Goal: Information Seeking & Learning: Check status

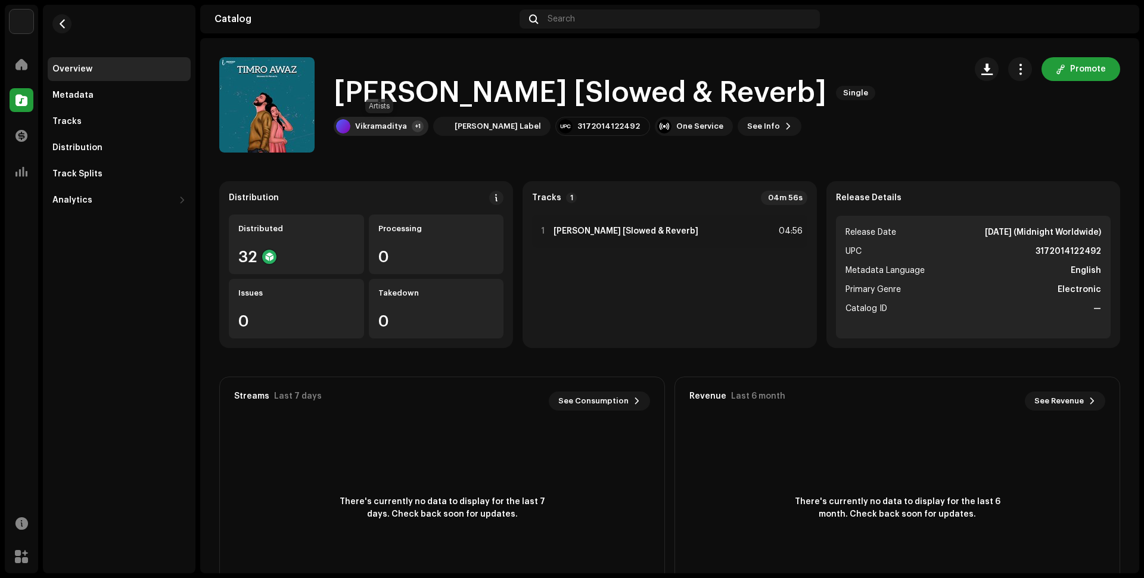
click at [398, 132] on div "Vikramaditya +1" at bounding box center [381, 126] width 95 height 19
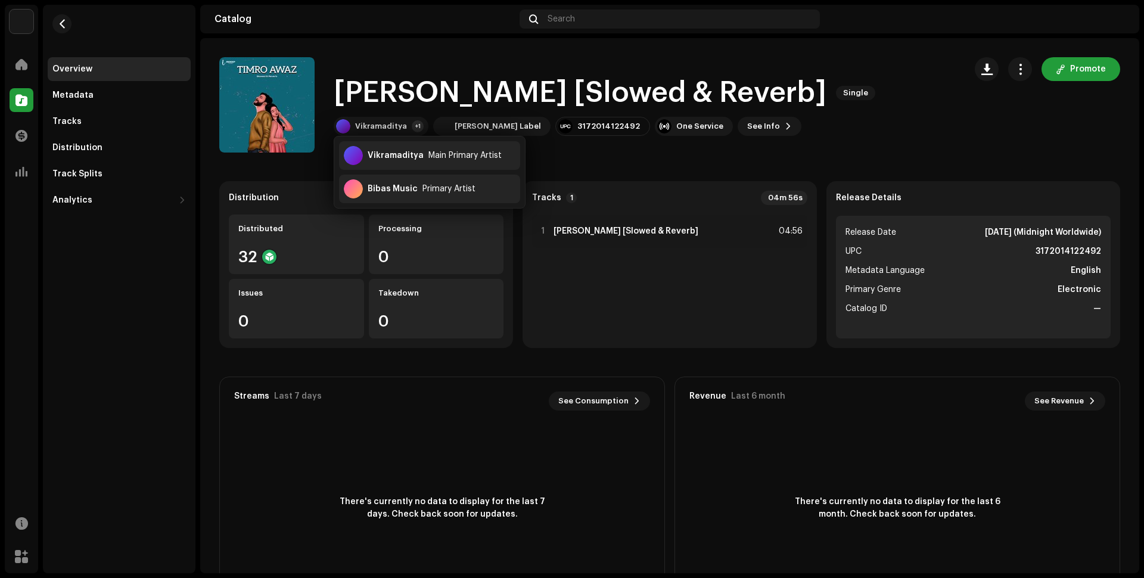
click at [211, 151] on div "Timro Awaz [Slowed & Reverb] Single Vikramaditya +1 Indeep Label 3172014122492 …" at bounding box center [669, 104] width 939 height 95
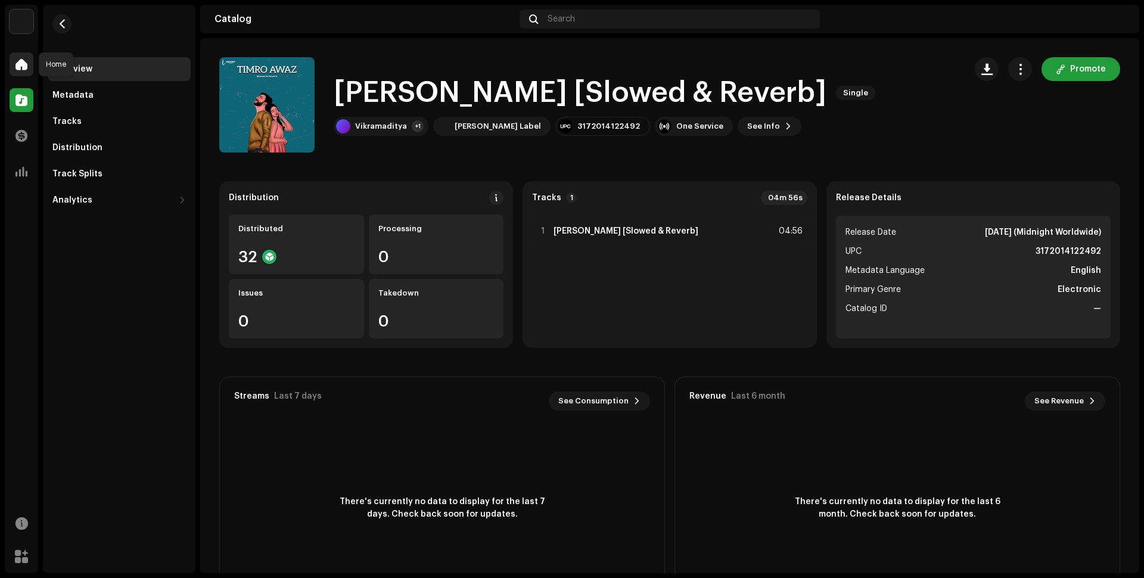
click at [26, 60] on span at bounding box center [21, 65] width 12 height 10
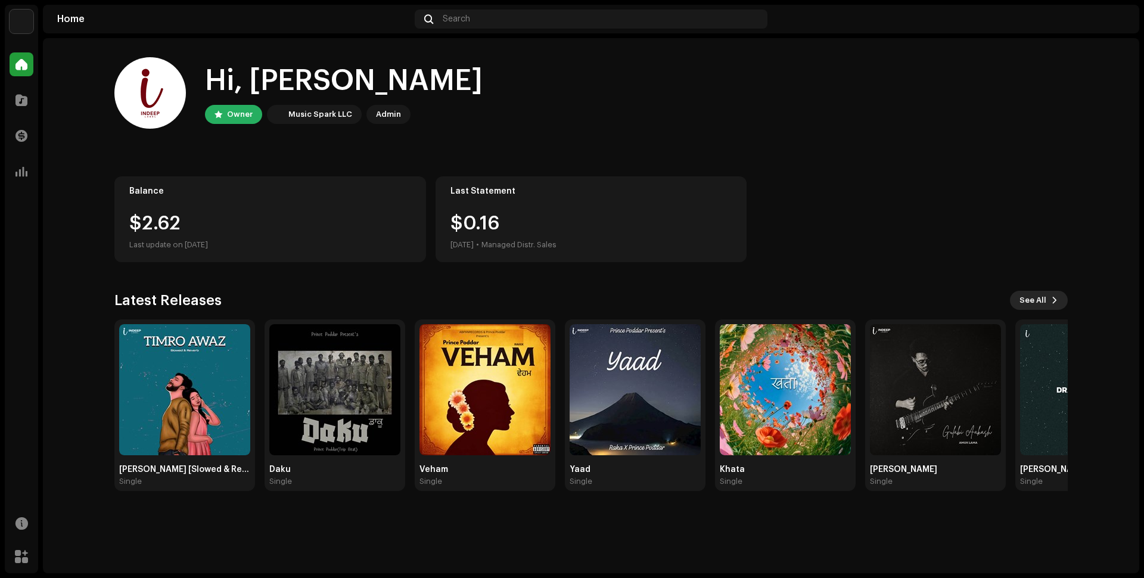
click at [1026, 298] on span "See All" at bounding box center [1032, 300] width 27 height 24
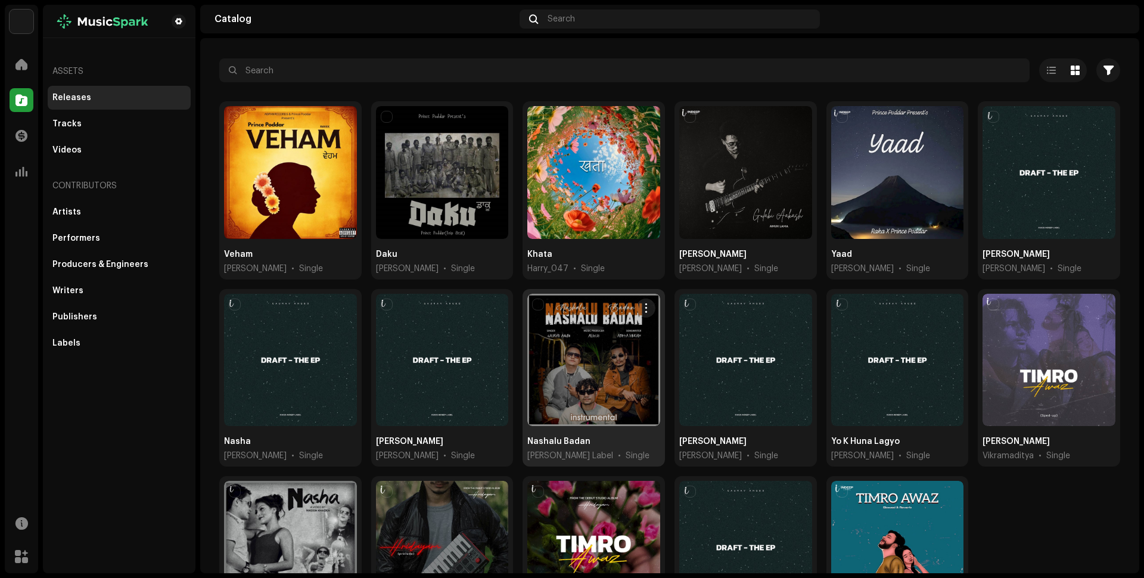
scroll to position [51, 0]
click at [574, 376] on div at bounding box center [593, 360] width 133 height 133
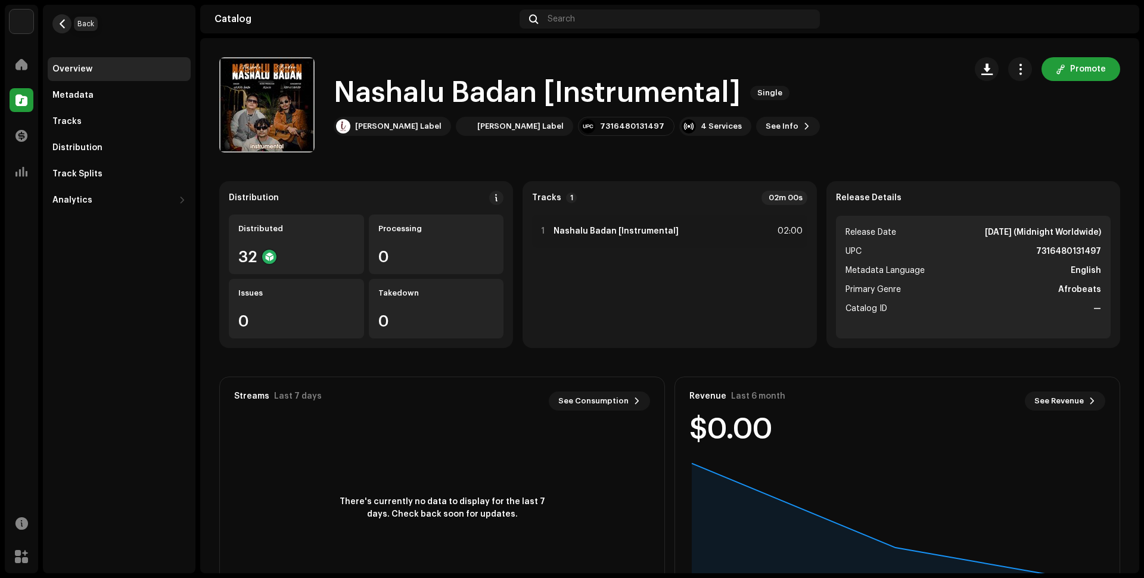
click at [62, 19] on span "button" at bounding box center [62, 24] width 9 height 10
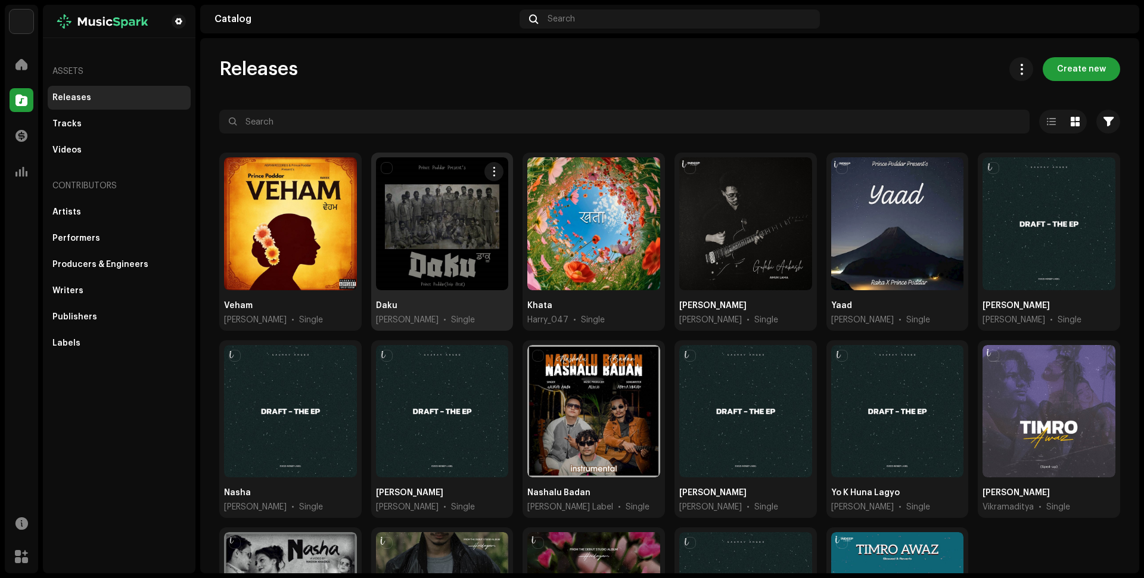
scroll to position [167, 0]
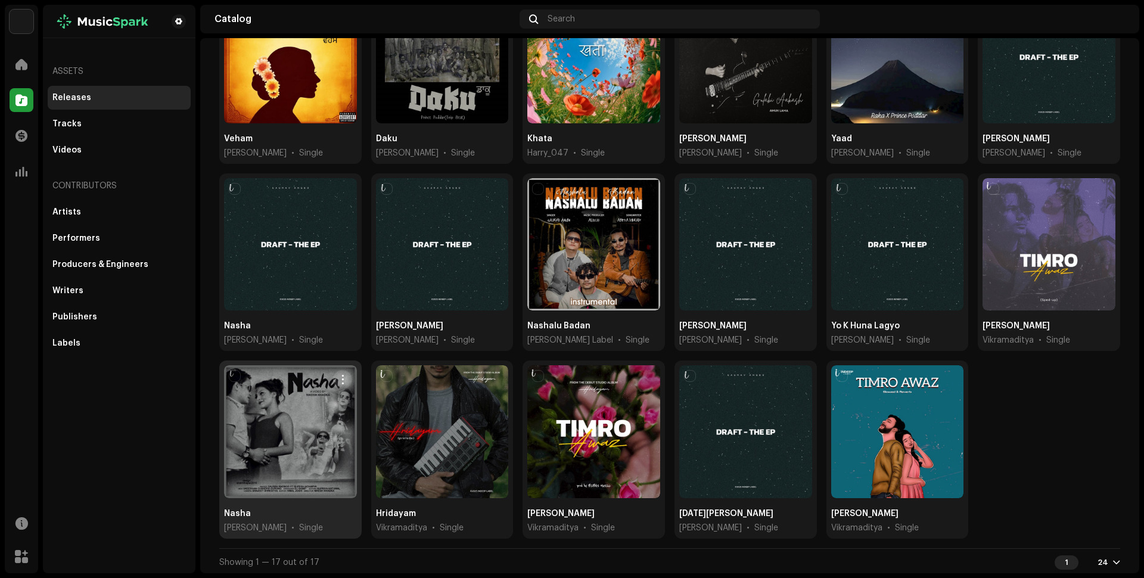
click at [306, 418] on div at bounding box center [290, 431] width 133 height 133
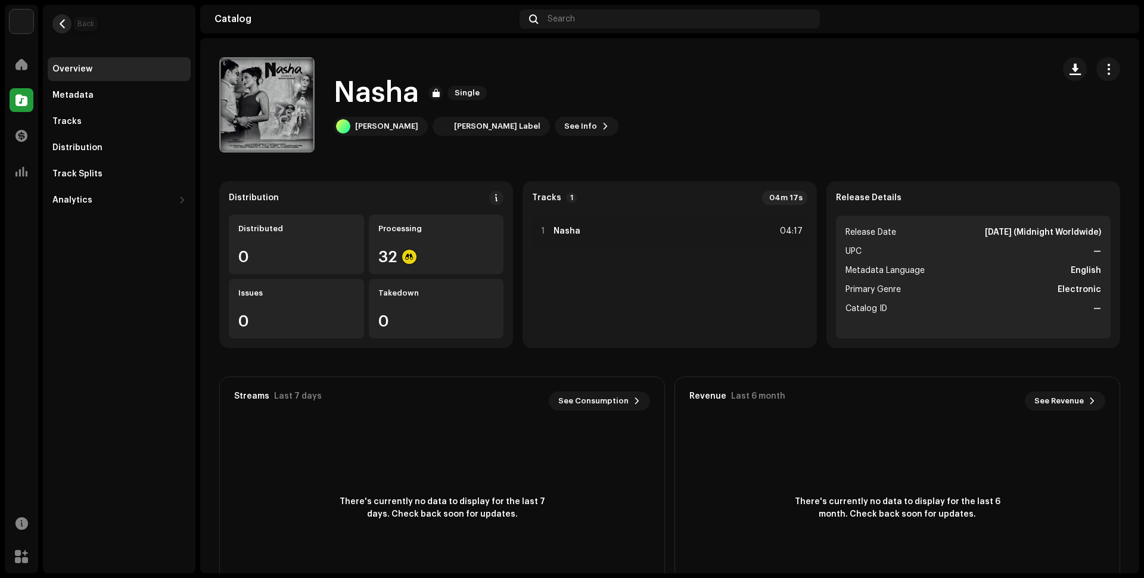
click at [63, 16] on button "button" at bounding box center [61, 23] width 19 height 19
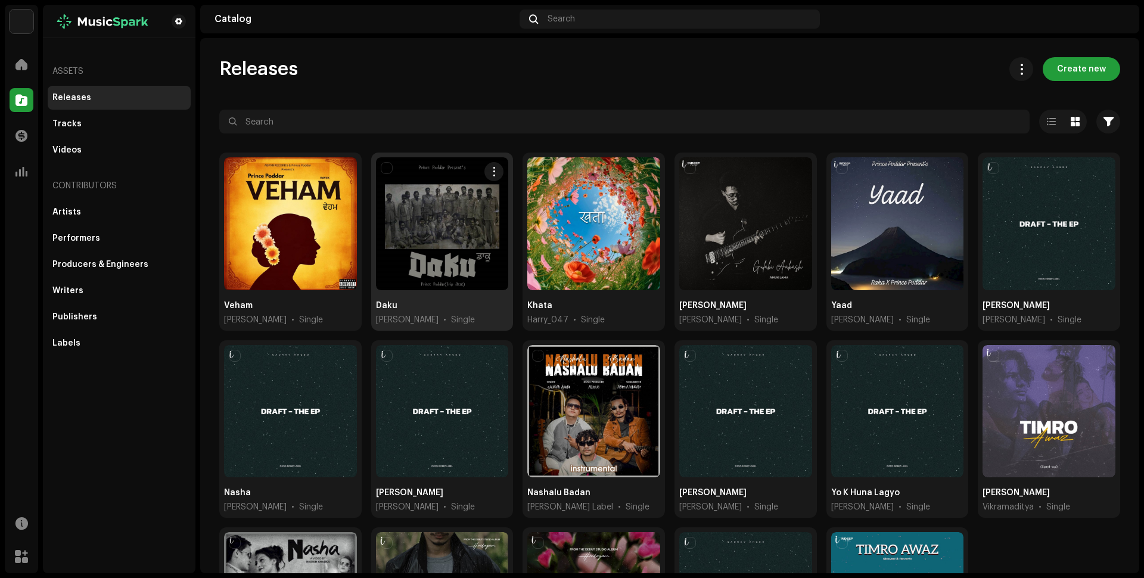
scroll to position [167, 0]
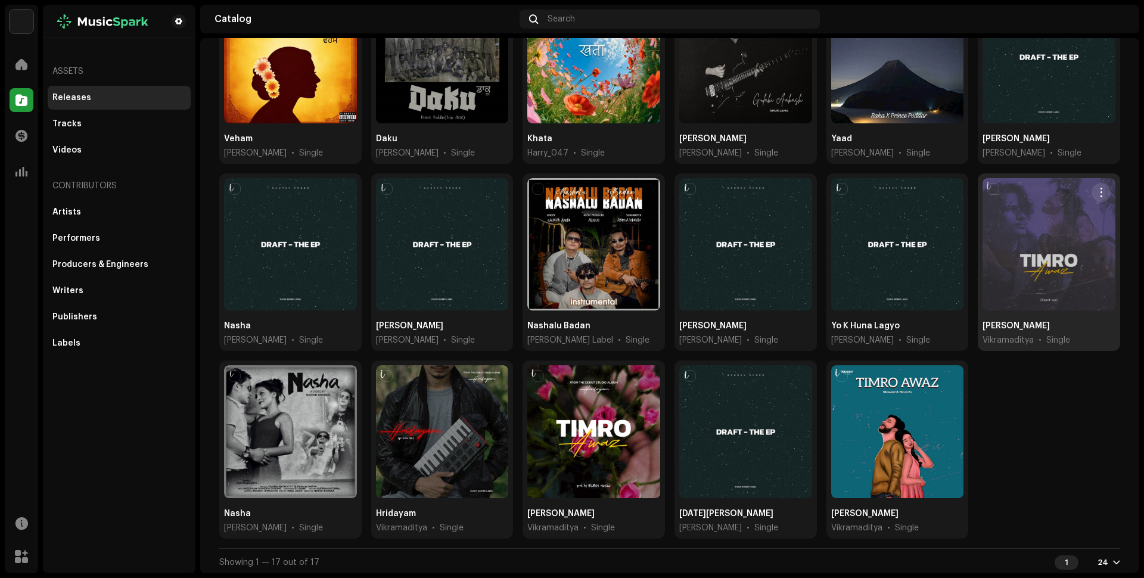
click at [995, 254] on div at bounding box center [1048, 244] width 133 height 133
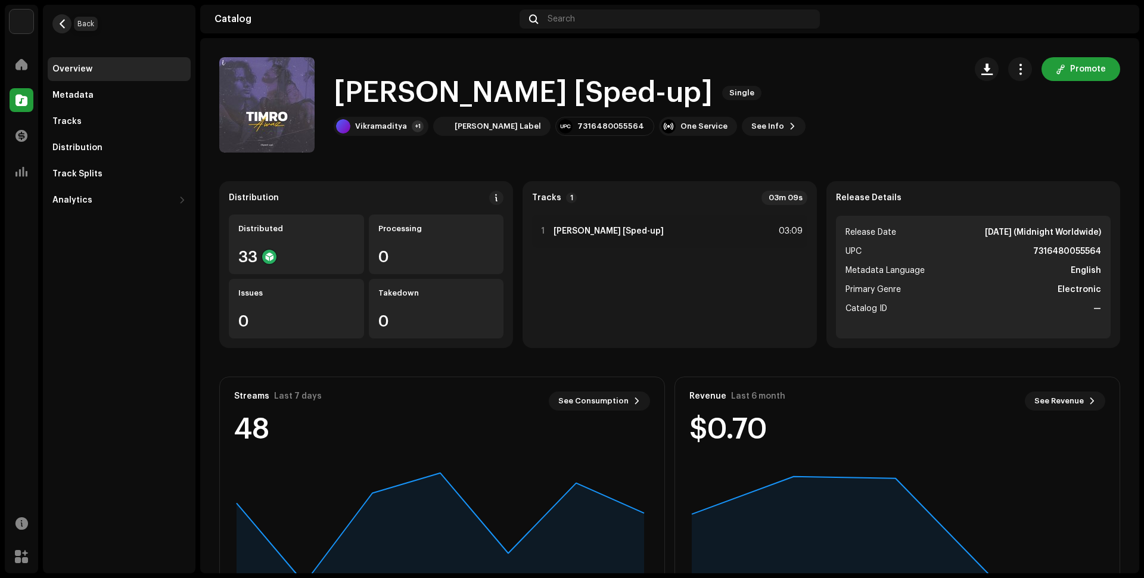
click at [56, 27] on button "button" at bounding box center [61, 23] width 19 height 19
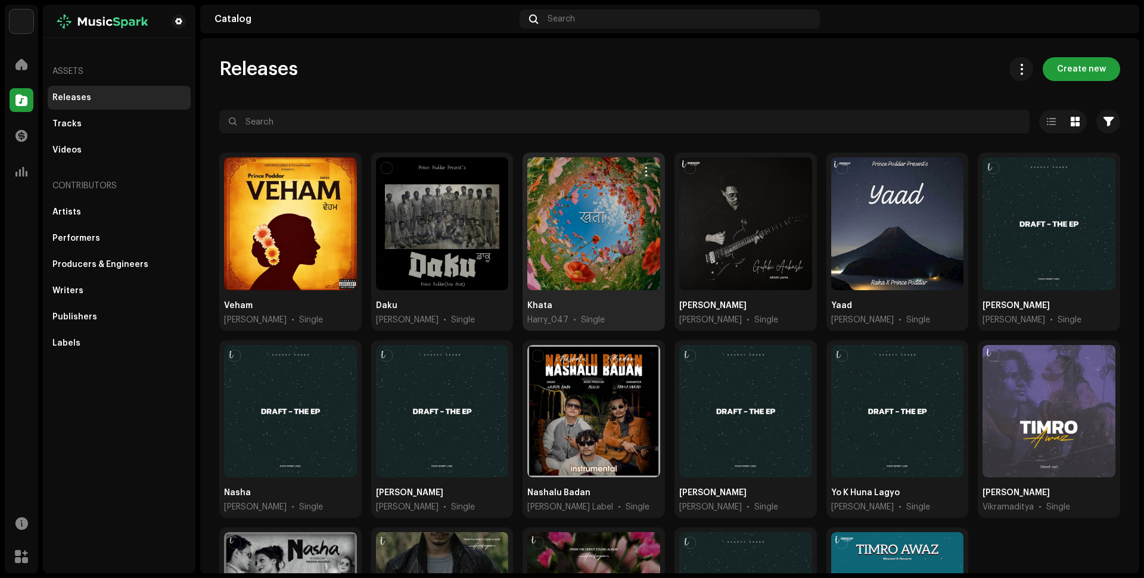
scroll to position [167, 0]
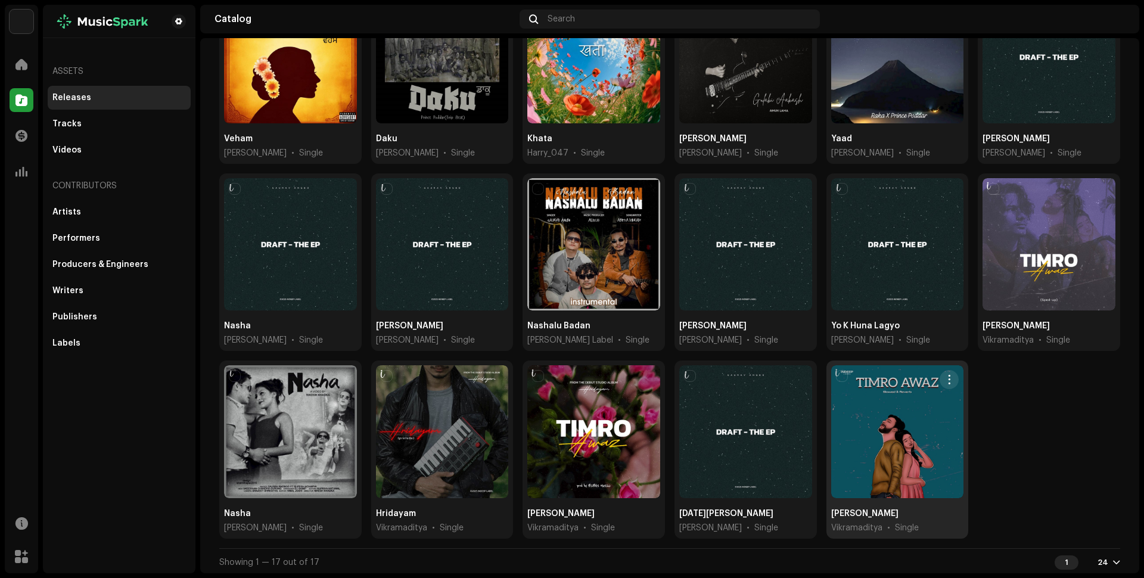
click at [876, 388] on div at bounding box center [897, 431] width 133 height 133
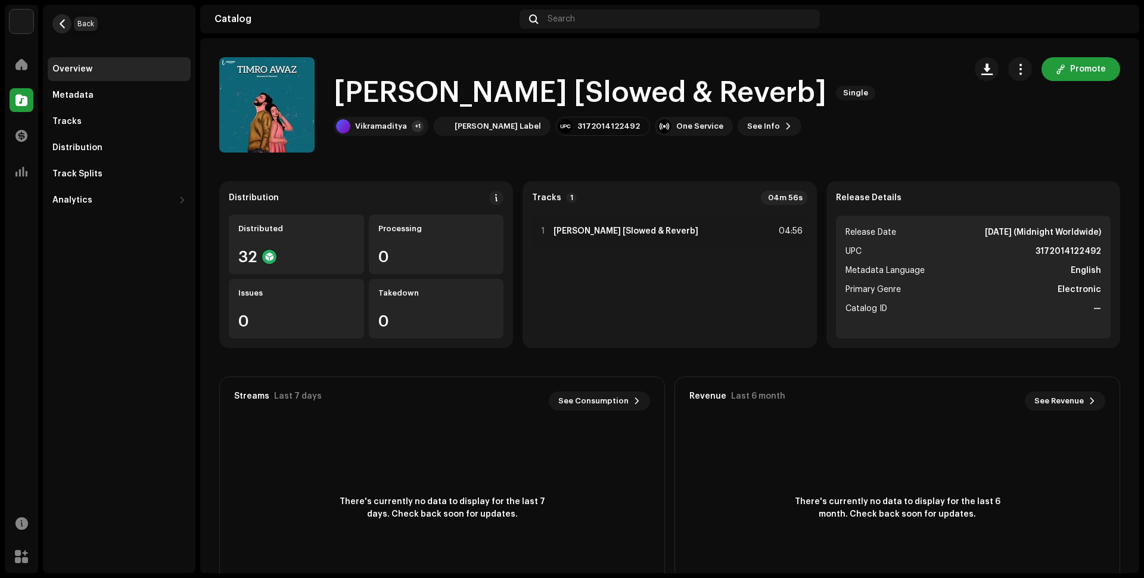
click at [62, 19] on span "button" at bounding box center [62, 24] width 9 height 10
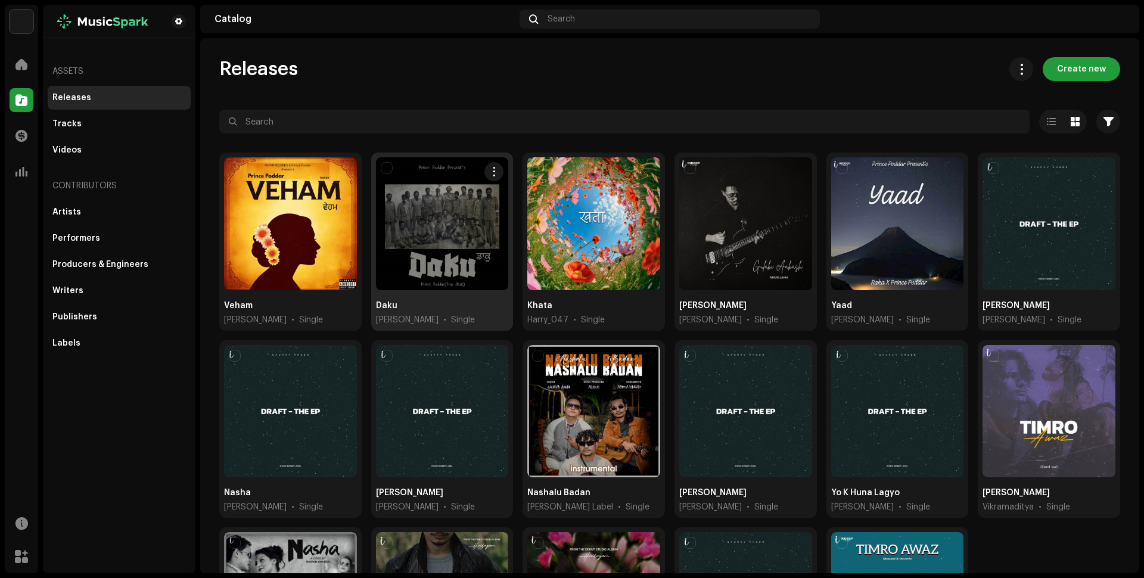
scroll to position [167, 0]
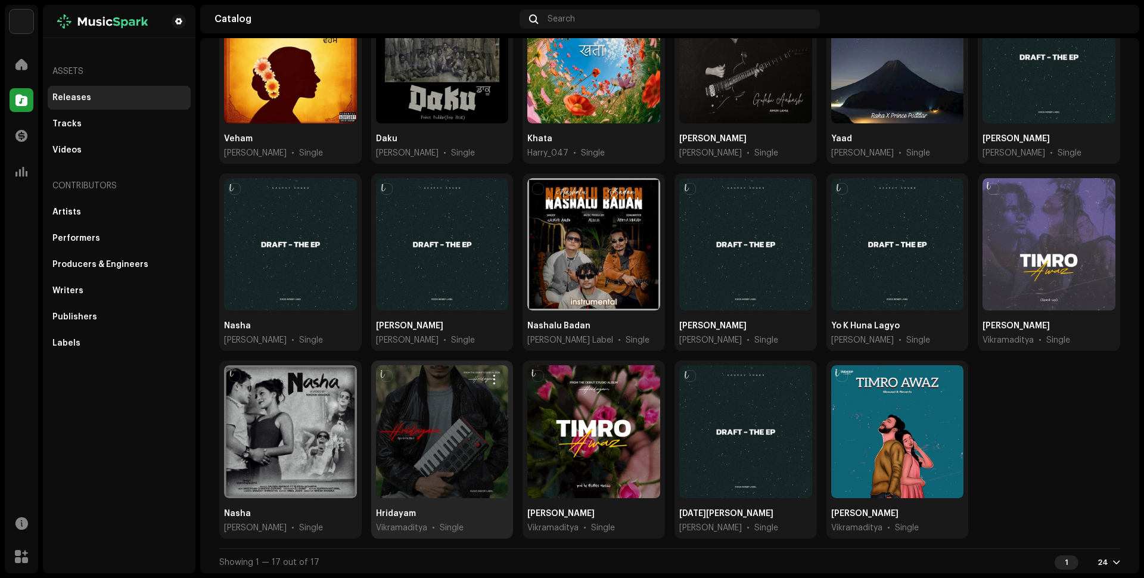
click at [437, 460] on div at bounding box center [442, 431] width 133 height 133
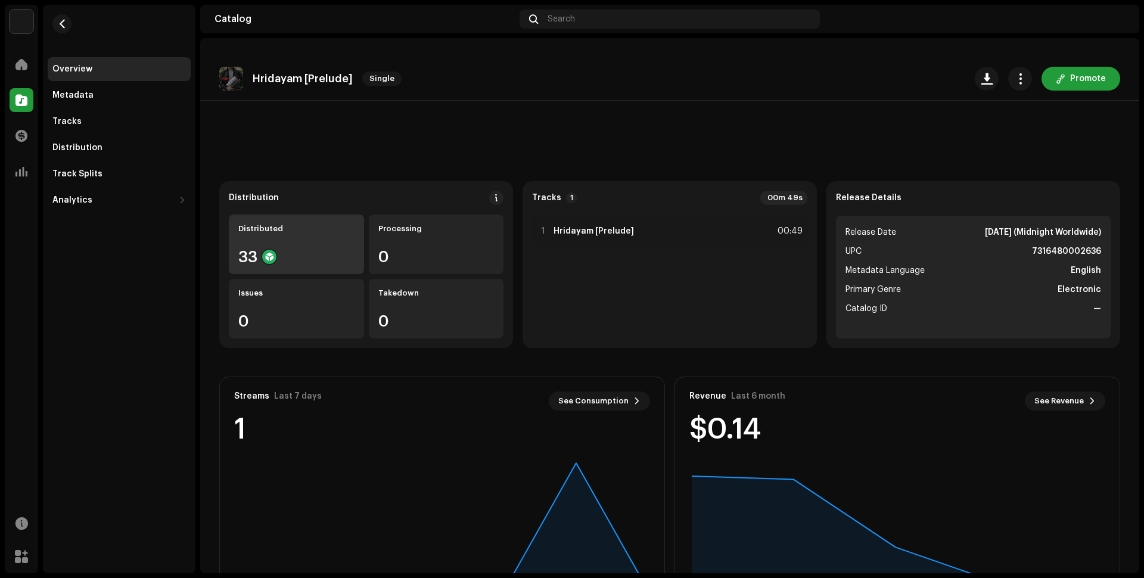
scroll to position [61, 0]
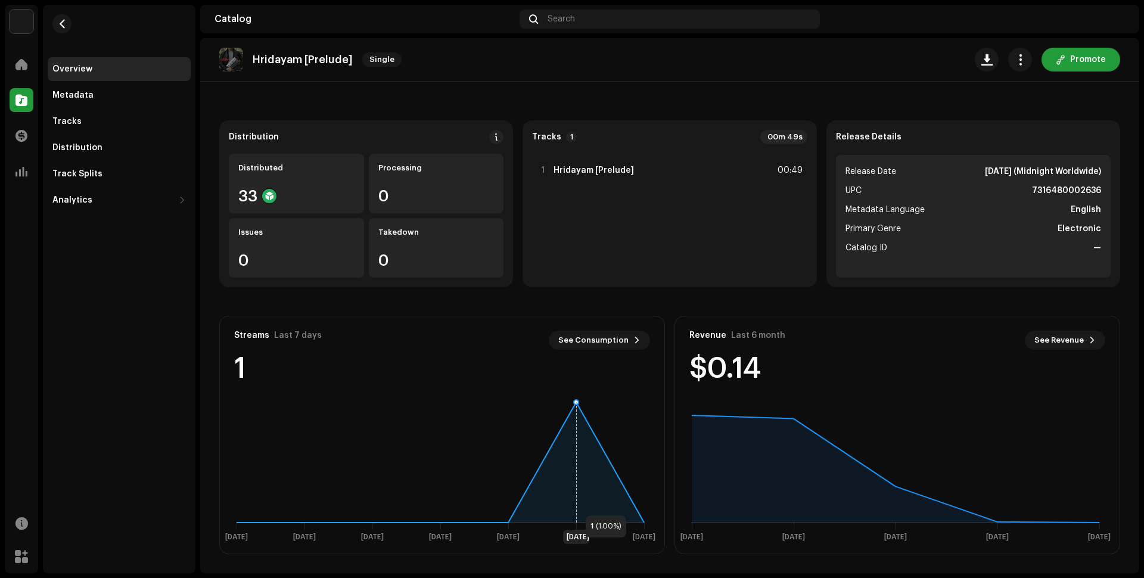
click at [574, 503] on icon at bounding box center [439, 462] width 407 height 120
click at [638, 525] on rect at bounding box center [440, 471] width 431 height 149
click at [649, 516] on rect at bounding box center [440, 471] width 431 height 149
click at [585, 344] on span "See Consumption" at bounding box center [593, 340] width 70 height 24
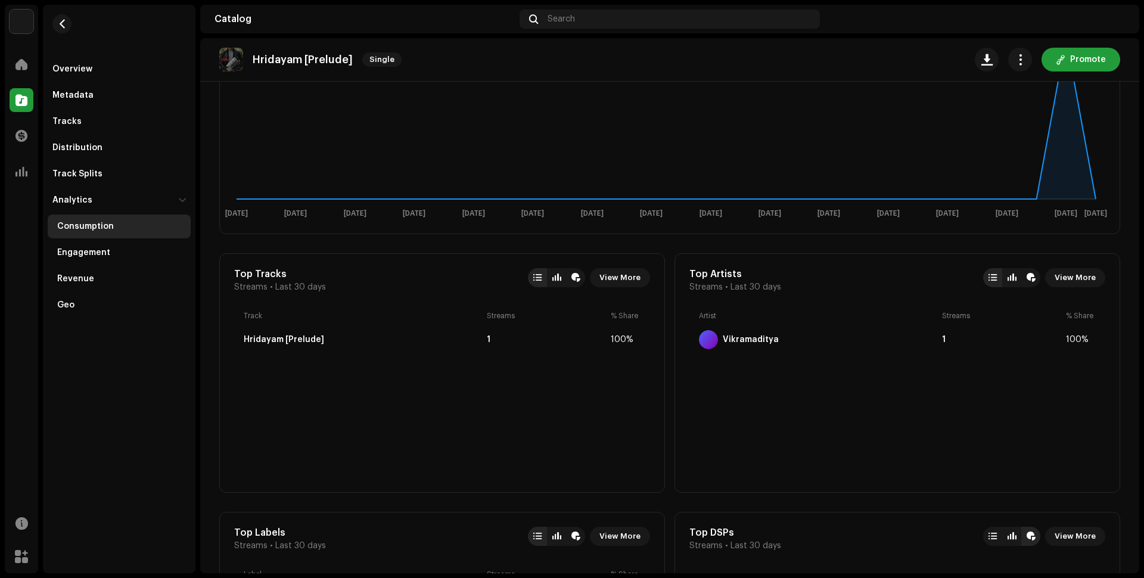
scroll to position [261, 0]
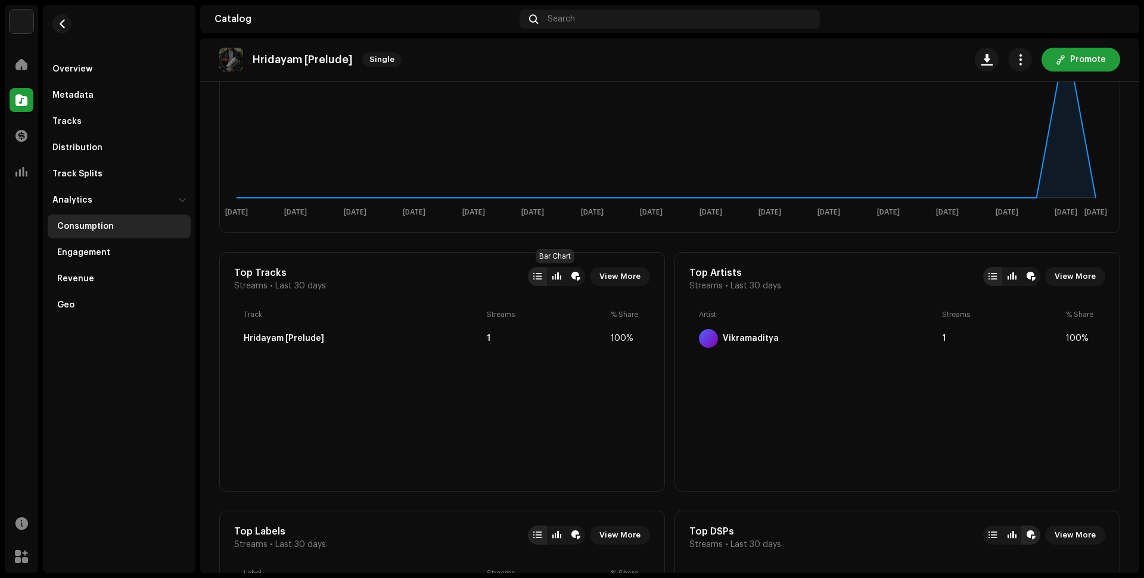
click at [552, 280] on div at bounding box center [556, 277] width 9 height 10
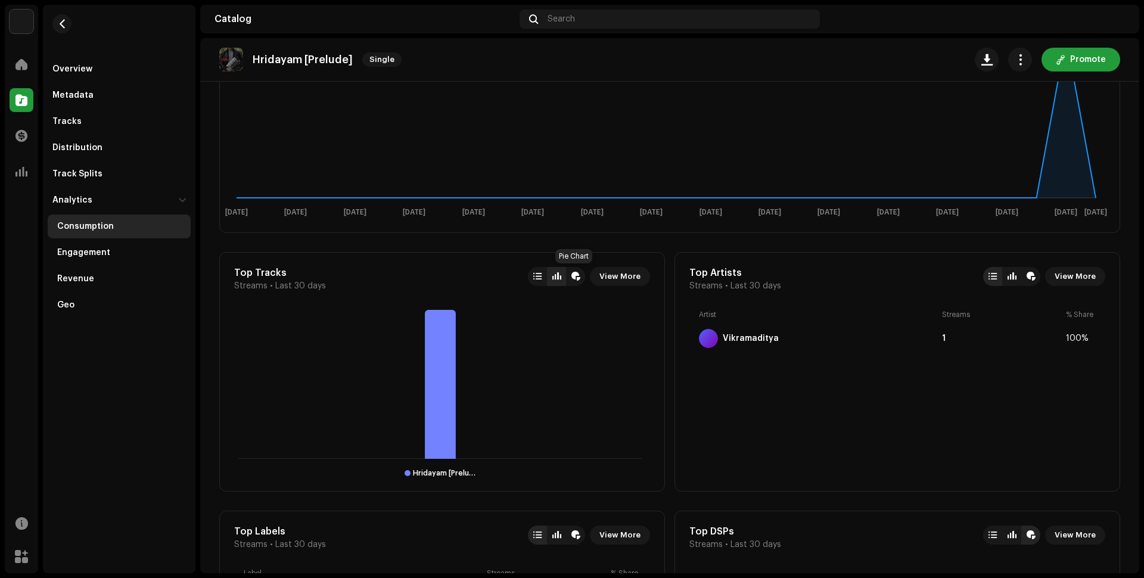
click at [581, 278] on div at bounding box center [575, 276] width 19 height 19
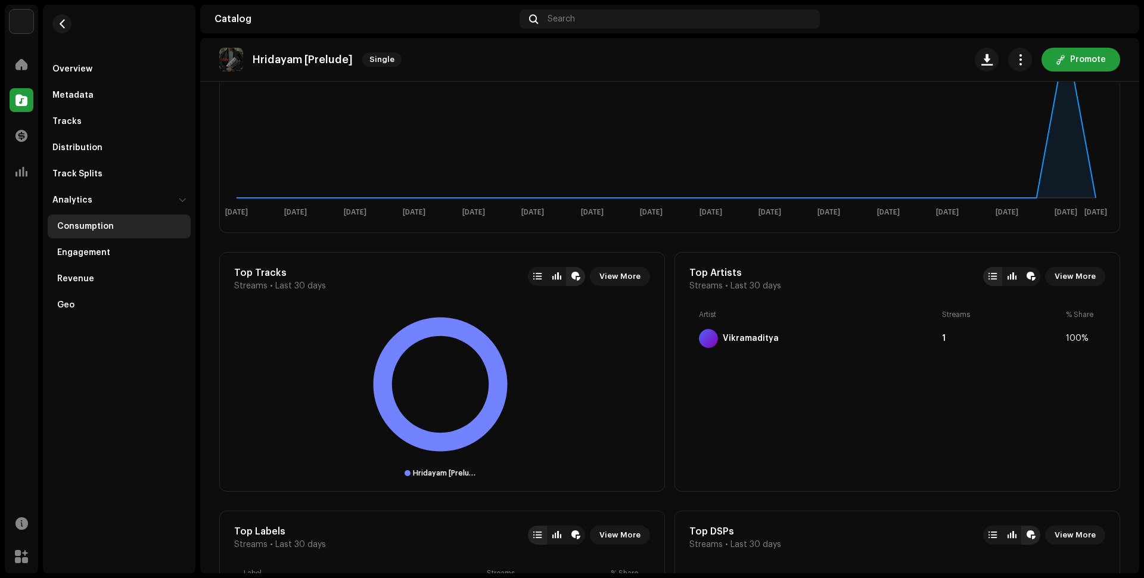
click at [507, 350] on rect at bounding box center [440, 384] width 412 height 149
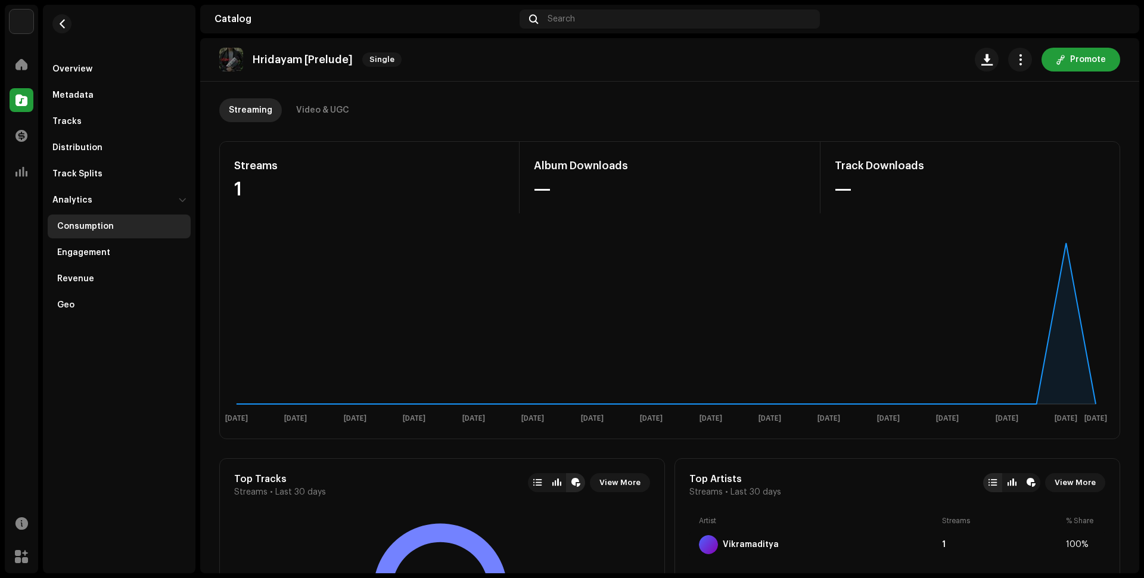
scroll to position [0, 0]
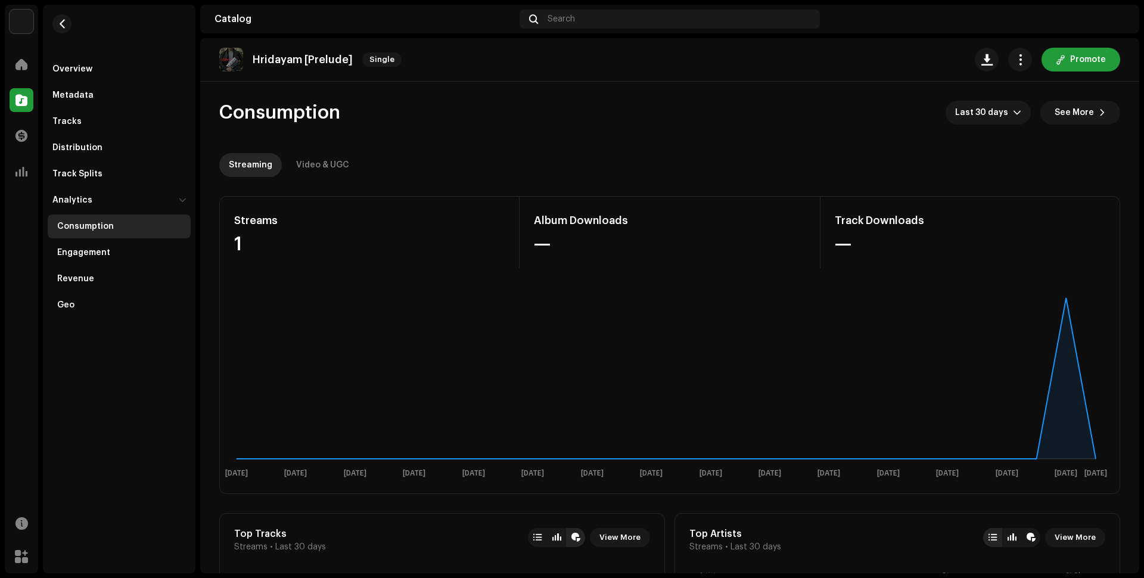
drag, startPoint x: 8, startPoint y: 56, endPoint x: 39, endPoint y: 67, distance: 32.2
click at [39, 67] on navigation-sidebar "Indeep Label Home Catalog Transactions Analytics Resources Marketplace Overview…" at bounding box center [100, 289] width 191 height 568
click at [18, 65] on span at bounding box center [21, 65] width 12 height 10
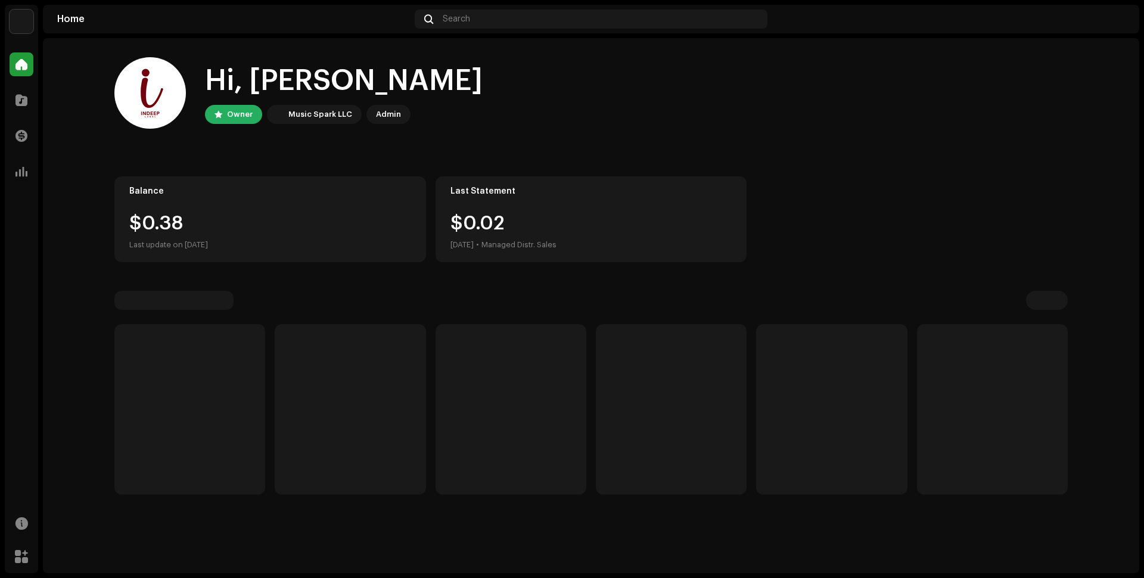
click at [18, 65] on span at bounding box center [21, 65] width 12 height 10
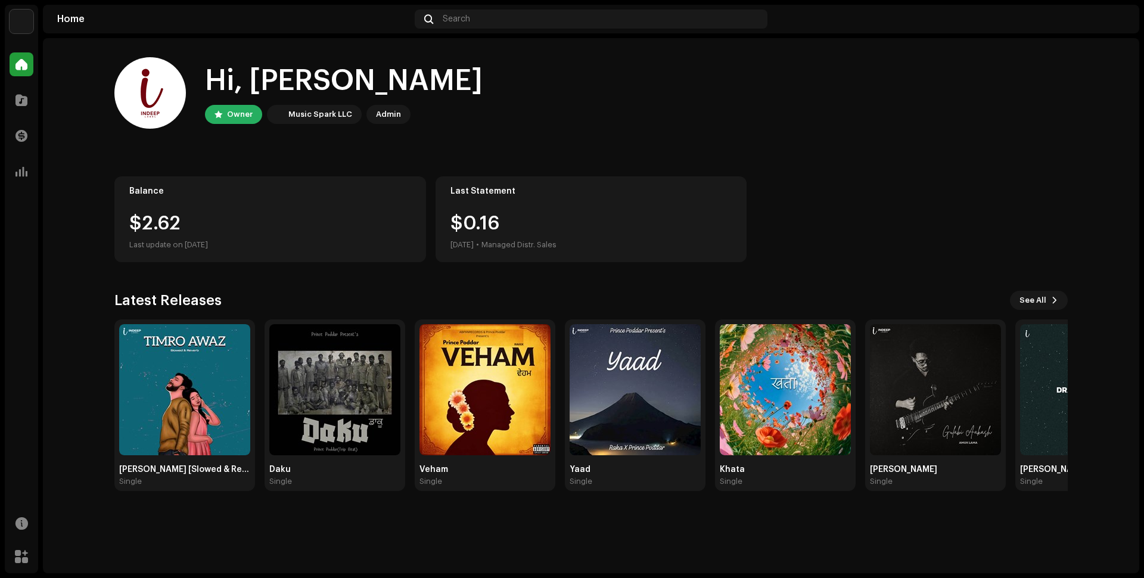
click at [322, 119] on div "Music Spark LLC" at bounding box center [320, 114] width 64 height 14
click at [250, 117] on div "Owner" at bounding box center [240, 114] width 26 height 14
click at [391, 113] on div "Admin" at bounding box center [388, 114] width 25 height 14
drag, startPoint x: 395, startPoint y: 112, endPoint x: 359, endPoint y: 113, distance: 36.3
click at [359, 113] on div "Owner Music Spark LLC Admin" at bounding box center [344, 114] width 278 height 19
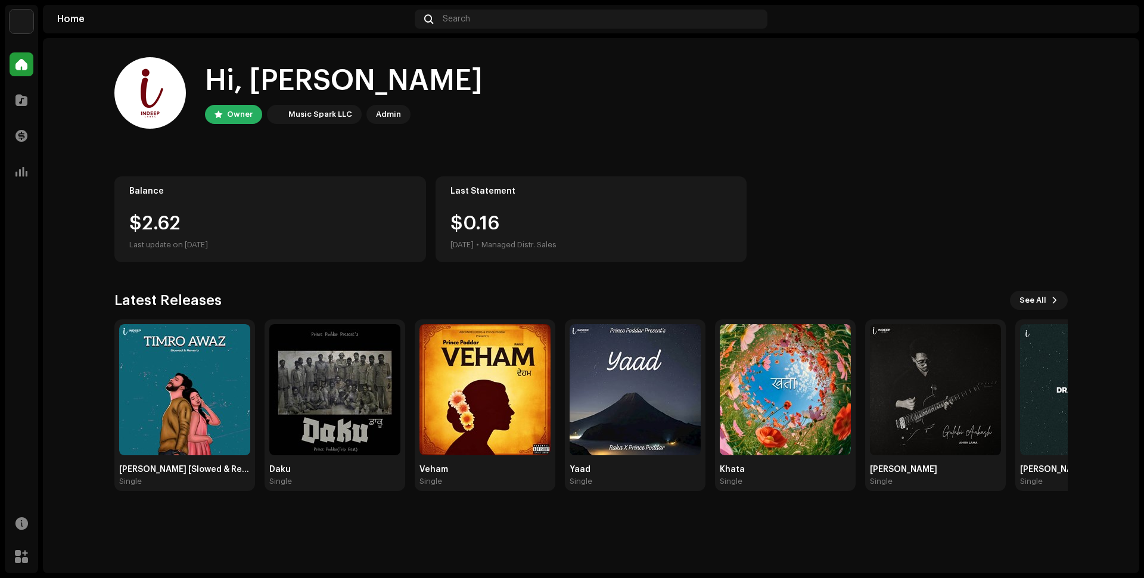
click at [424, 118] on div "Hi, Indeep Owner Music Spark LLC Admin" at bounding box center [590, 92] width 953 height 71
click at [1034, 292] on span "See All" at bounding box center [1032, 300] width 27 height 24
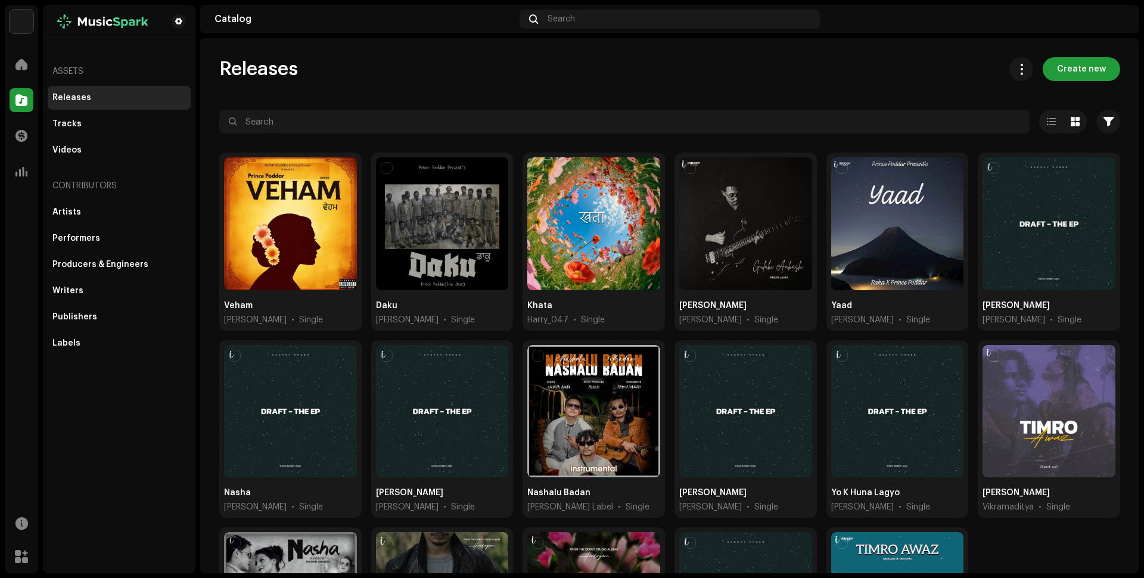
click at [17, 78] on div "Home" at bounding box center [21, 64] width 33 height 33
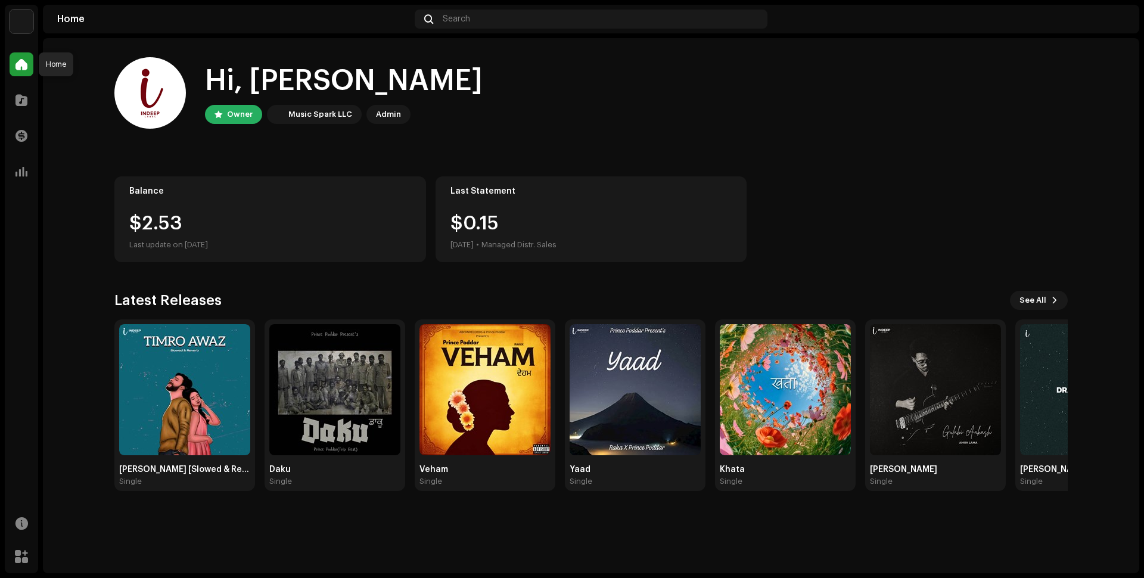
click at [23, 71] on div at bounding box center [22, 64] width 24 height 24
click at [230, 235] on div "$2.62 Last update on Oct 8, 2025" at bounding box center [270, 233] width 282 height 38
click at [177, 221] on div "$2.62" at bounding box center [270, 223] width 282 height 19
click at [157, 210] on div "Balance $2.62 Last update on Oct 8, 2025" at bounding box center [269, 219] width 311 height 86
click at [29, 174] on div at bounding box center [22, 172] width 24 height 24
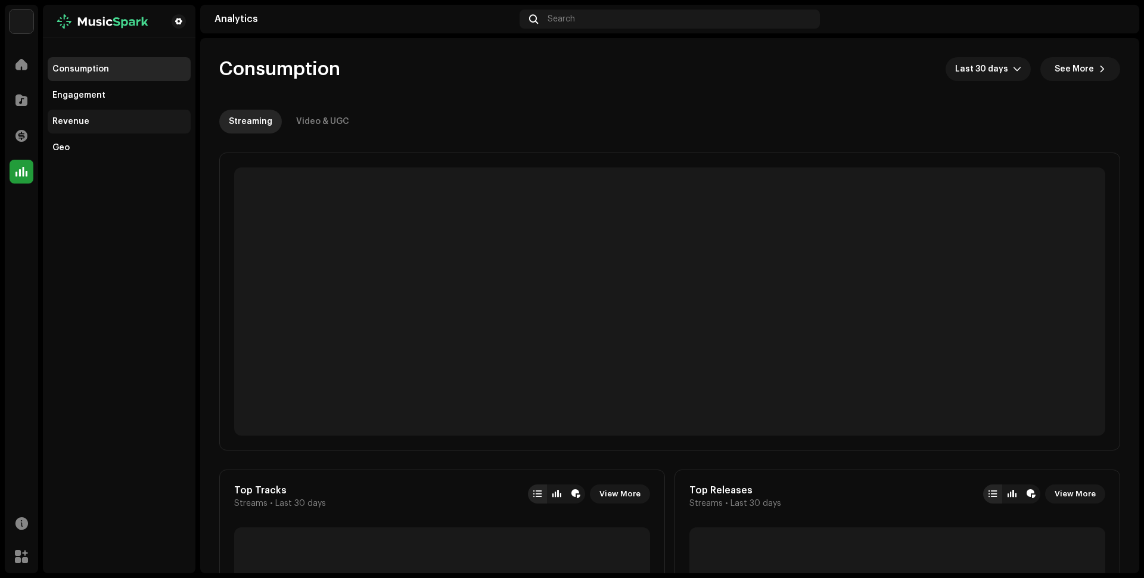
click at [81, 116] on div "Revenue" at bounding box center [119, 122] width 143 height 24
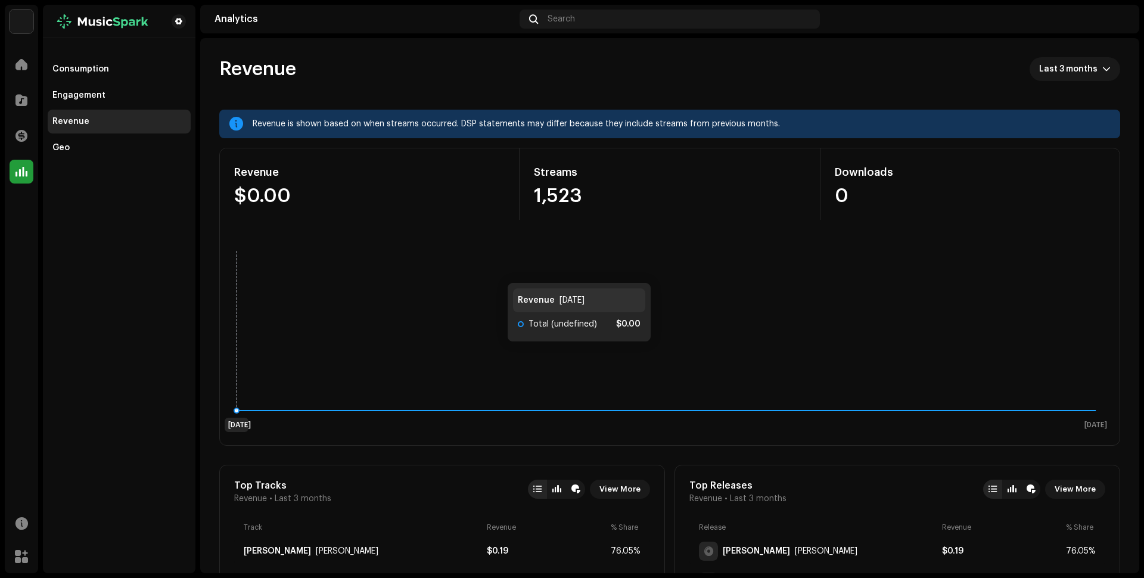
scroll to position [10, 0]
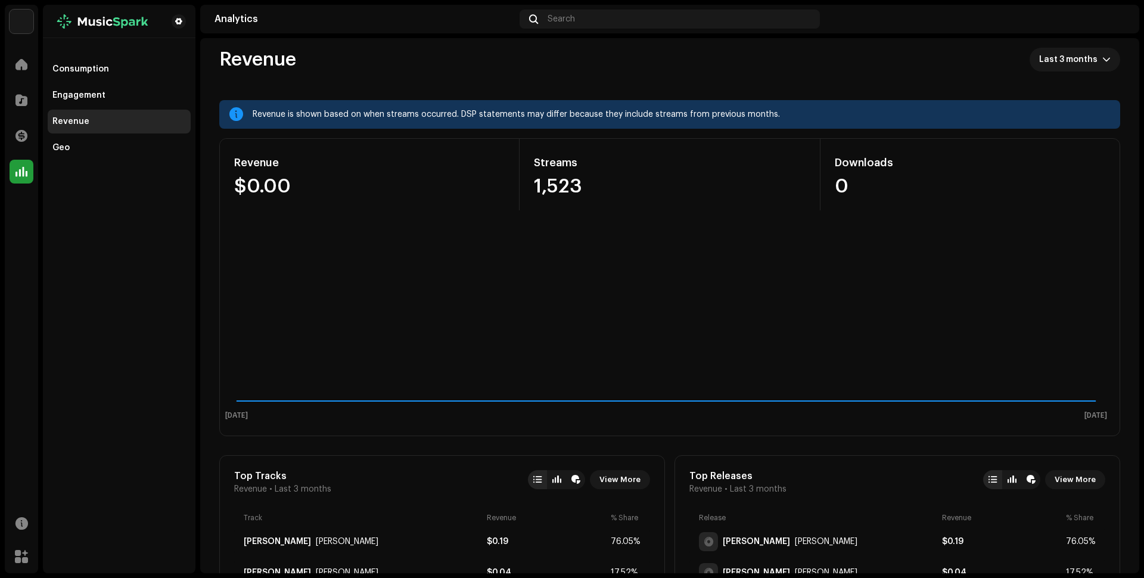
click at [1108, 412] on div "1 Jun 1 Jul Revenue Jul 1, 2025 Total (undefined) $0.00" at bounding box center [669, 329] width 899 height 191
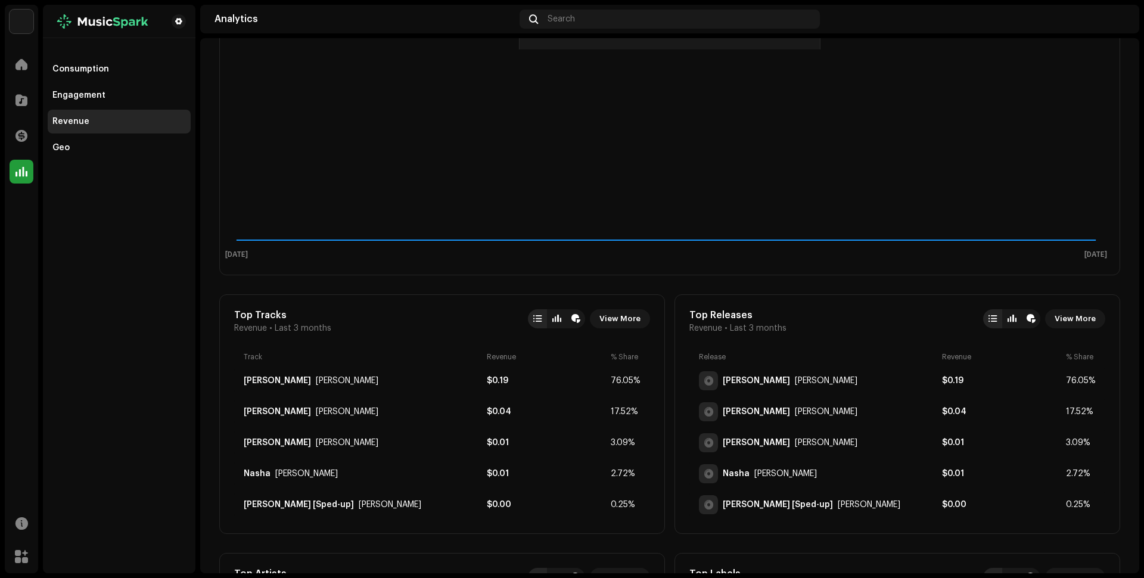
scroll to position [0, 0]
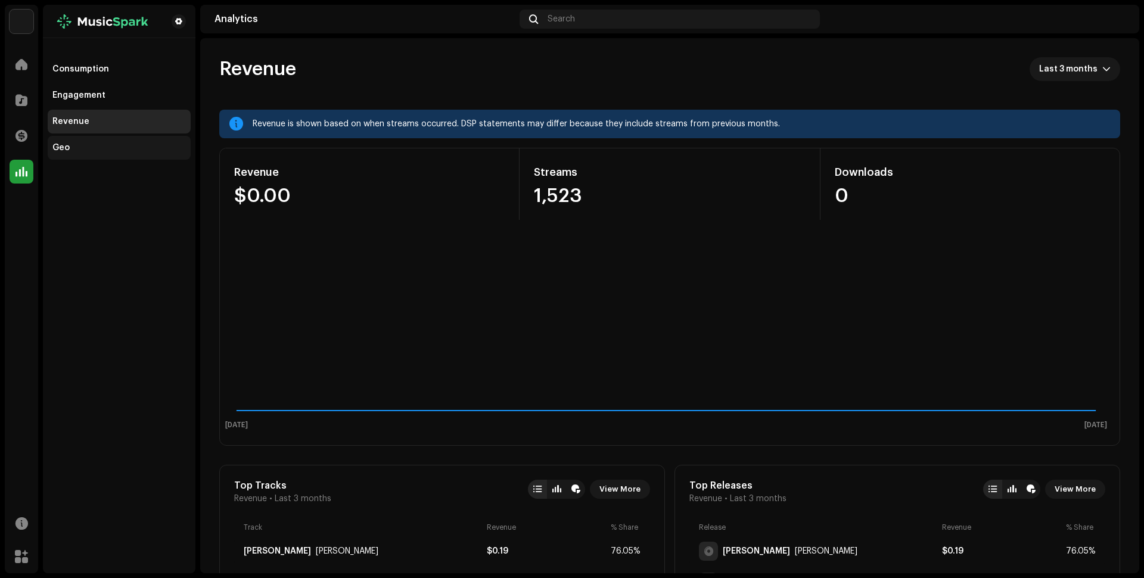
click at [107, 150] on div "Geo" at bounding box center [118, 148] width 133 height 10
click at [136, 101] on div "Engagement" at bounding box center [119, 95] width 143 height 24
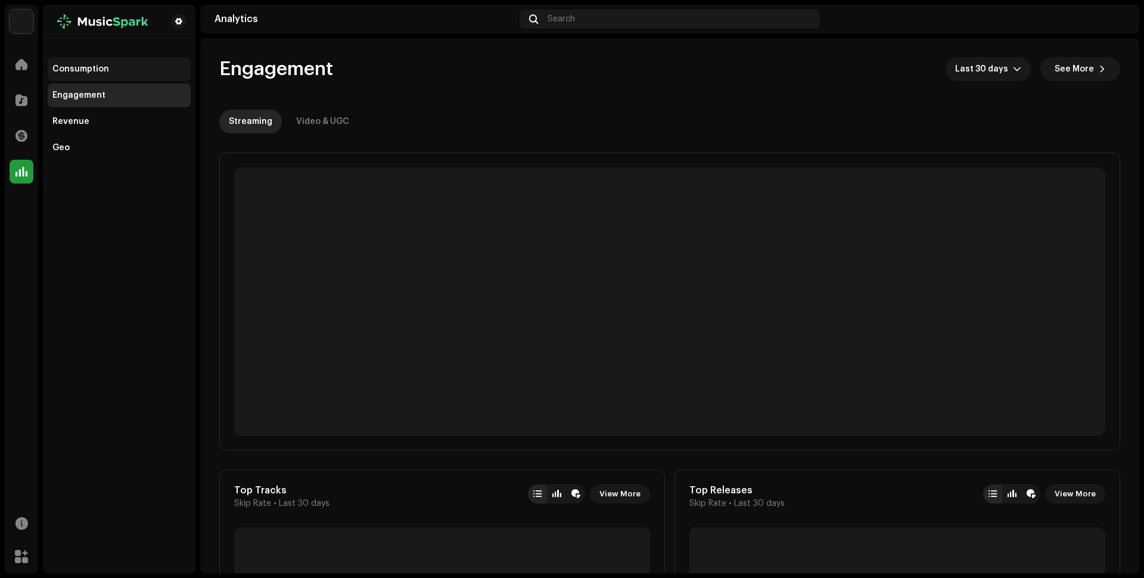
click at [99, 61] on div "Consumption" at bounding box center [119, 69] width 143 height 24
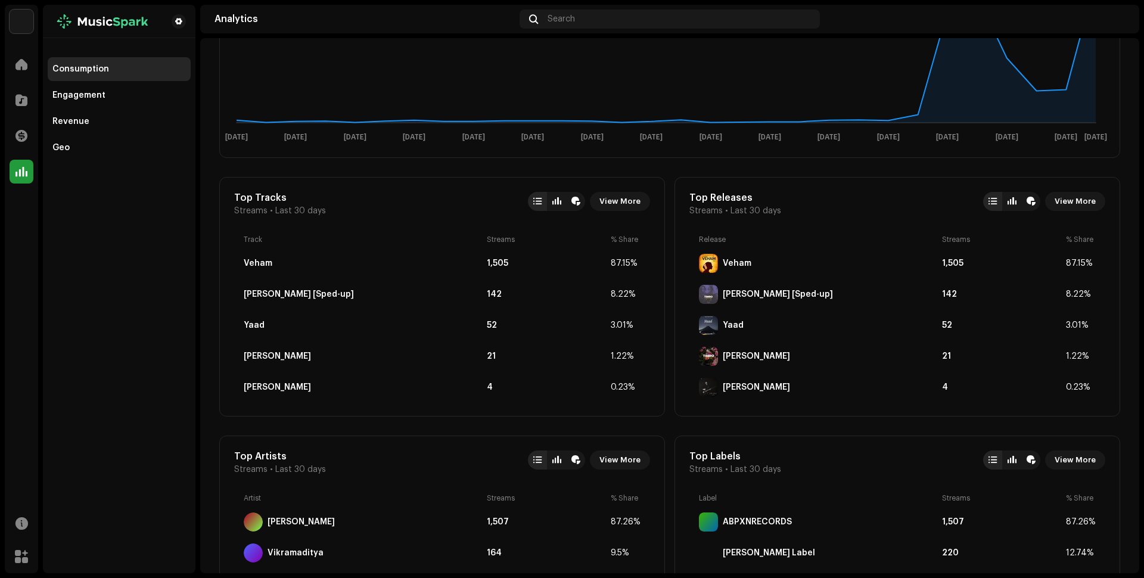
scroll to position [288, 0]
